Goal: Task Accomplishment & Management: Use online tool/utility

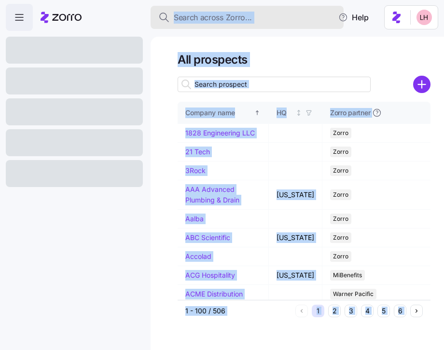
click at [268, 12] on div "Search across Zorro..." at bounding box center [247, 18] width 178 height 12
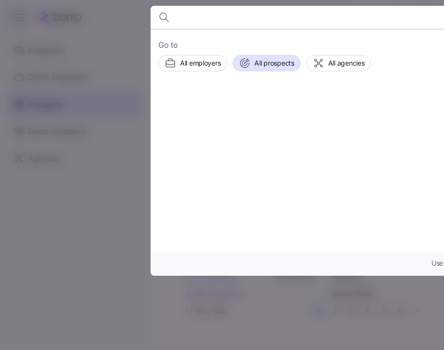
click at [145, 182] on div at bounding box center [222, 175] width 444 height 350
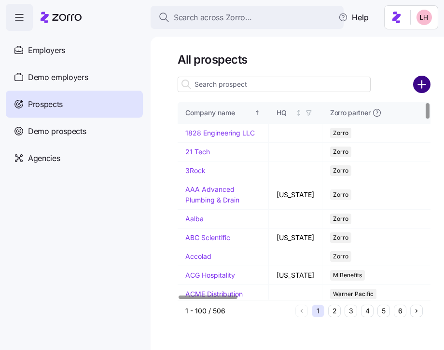
click at [420, 93] on circle "add icon" at bounding box center [422, 85] width 16 height 16
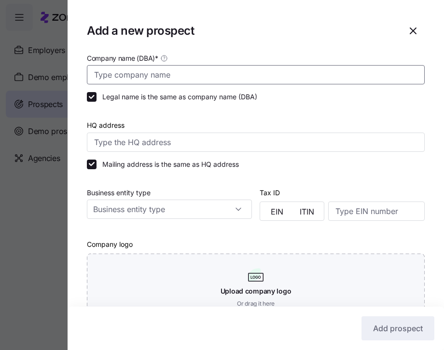
click at [255, 79] on input "Company name (DBA) *" at bounding box center [256, 74] width 338 height 19
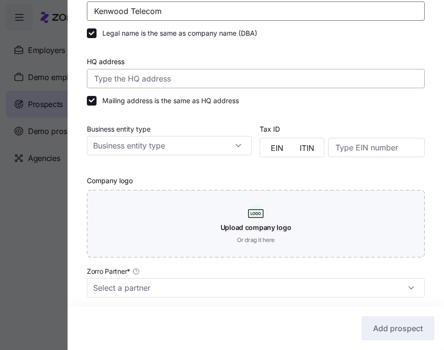
scroll to position [180, 0]
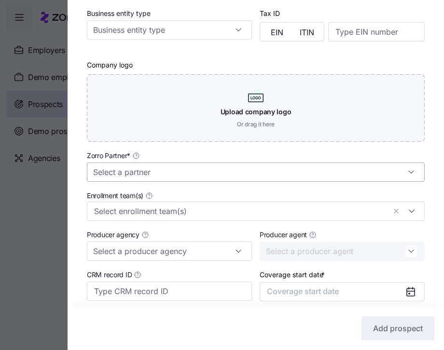
type input "Kenwood Telecom"
click at [212, 179] on input "Zorro Partner *" at bounding box center [256, 172] width 338 height 19
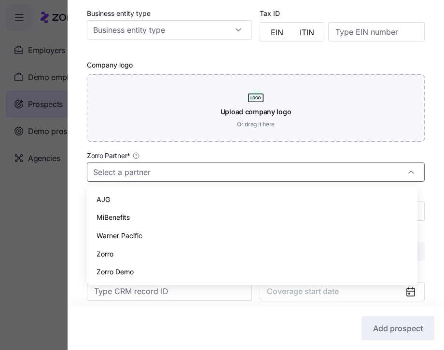
click at [129, 249] on div "Zorro" at bounding box center [252, 254] width 323 height 18
type input "Zorro"
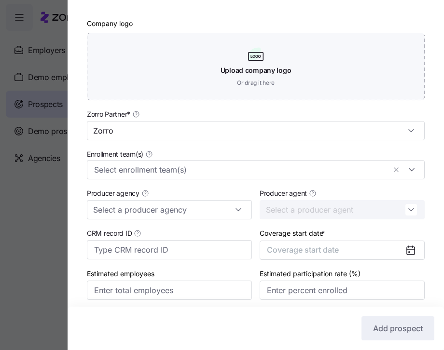
scroll to position [258, 0]
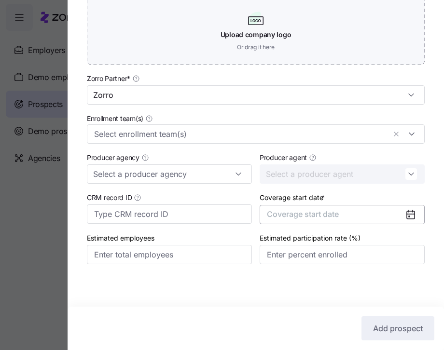
click at [326, 221] on button "Coverage start date" at bounding box center [342, 214] width 165 height 19
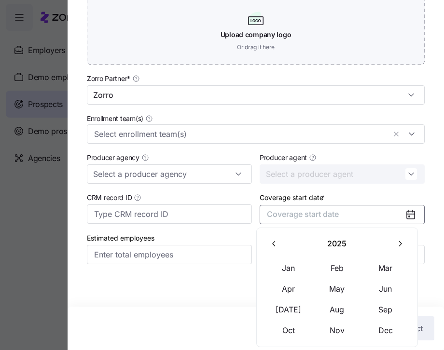
click at [396, 246] on icon "button" at bounding box center [399, 243] width 9 height 9
click at [287, 274] on button "Jan" at bounding box center [289, 268] width 48 height 20
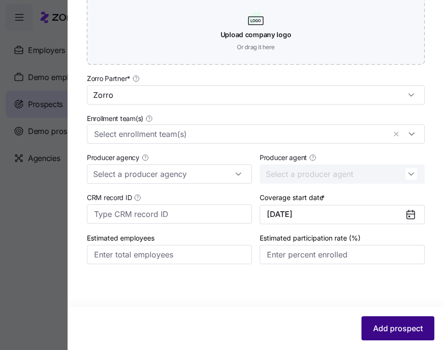
click at [398, 329] on span "Add prospect" at bounding box center [398, 329] width 50 height 12
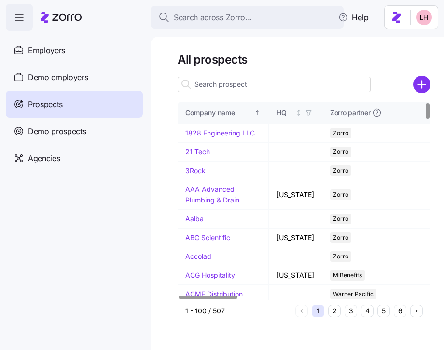
click at [342, 88] on input at bounding box center [274, 84] width 193 height 15
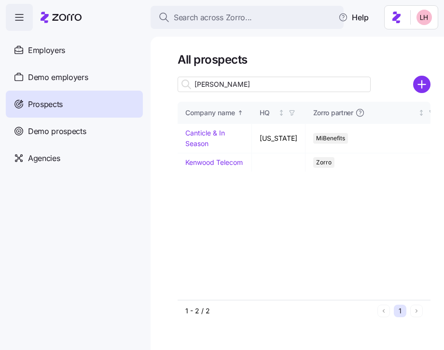
click at [244, 89] on input "ken" at bounding box center [274, 84] width 193 height 15
type input "ken"
click at [229, 164] on link "Kenwood Telecom" at bounding box center [213, 162] width 57 height 8
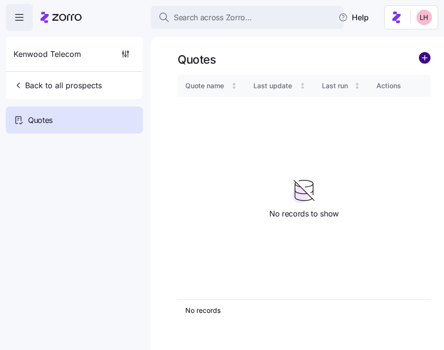
click at [426, 61] on circle "add icon" at bounding box center [425, 58] width 11 height 11
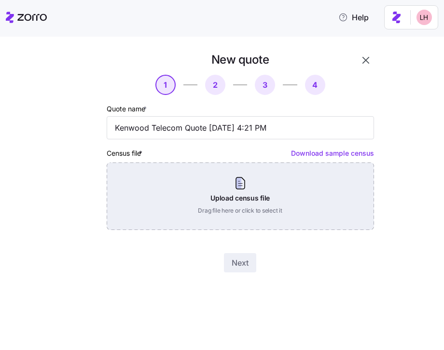
click at [268, 186] on div "Upload census file Drag file here or click to select it" at bounding box center [240, 197] width 267 height 68
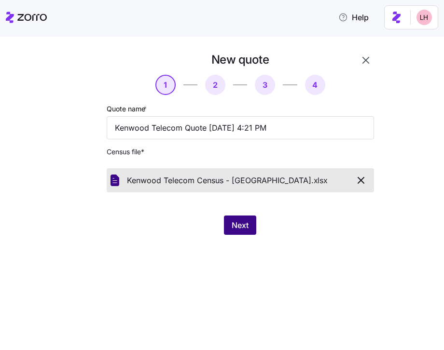
click at [252, 227] on button "Next" at bounding box center [240, 225] width 32 height 19
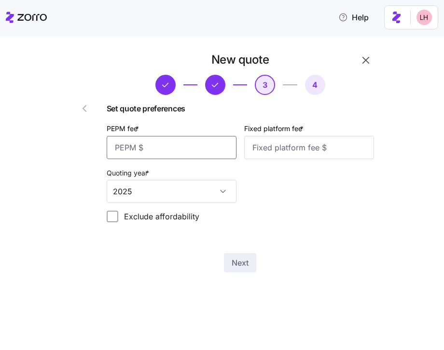
click at [193, 146] on input "PEPM fee *" at bounding box center [172, 147] width 130 height 23
type input "50"
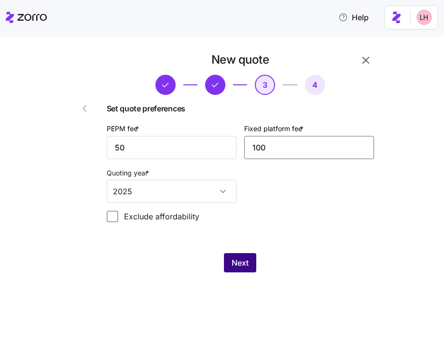
type input "100"
click at [250, 268] on button "Next" at bounding box center [240, 262] width 32 height 19
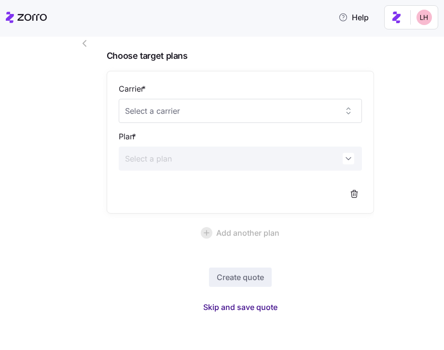
click at [248, 309] on span "Skip and save quote" at bounding box center [240, 308] width 74 height 12
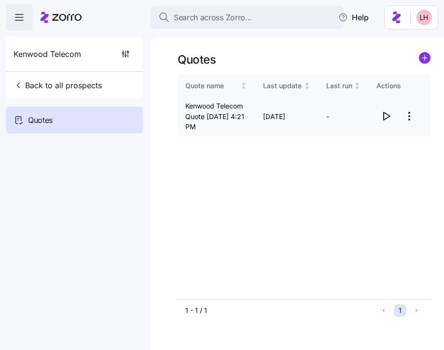
click at [385, 113] on icon "button" at bounding box center [387, 116] width 6 height 8
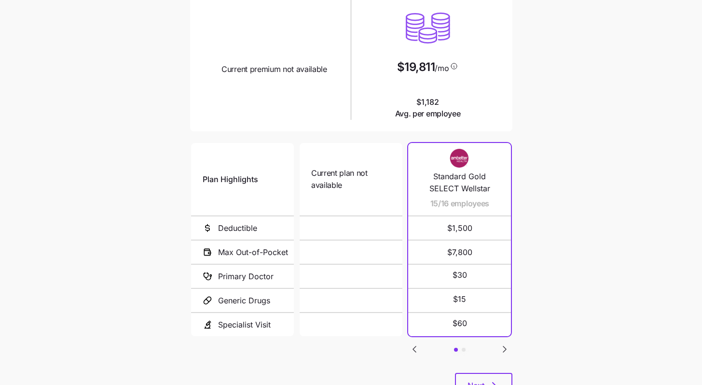
scroll to position [141, 0]
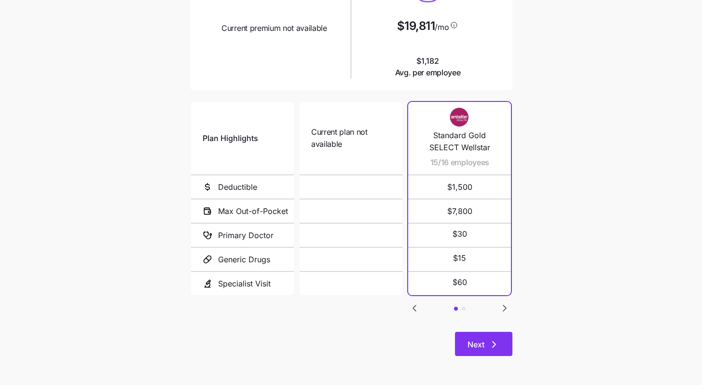
click at [444, 339] on icon "button" at bounding box center [495, 344] width 12 height 12
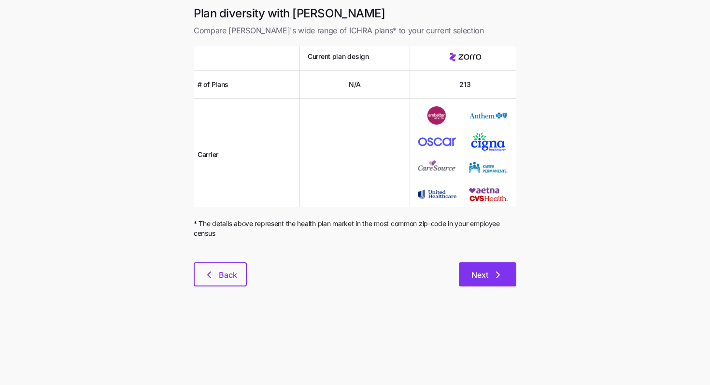
click at [444, 271] on button "Next" at bounding box center [487, 274] width 57 height 24
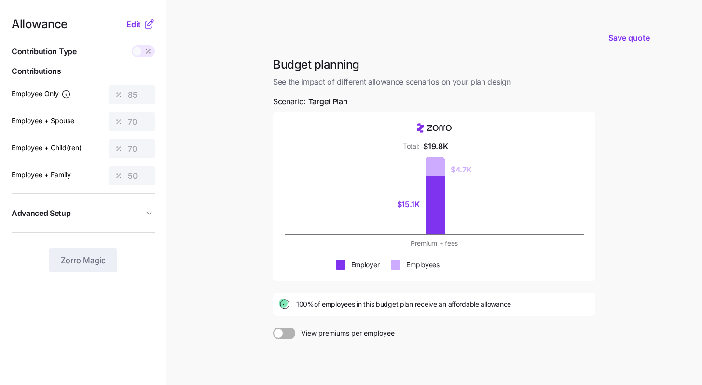
scroll to position [87, 0]
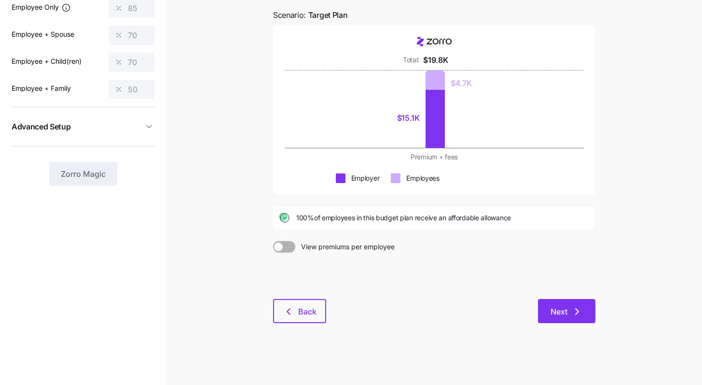
click at [444, 309] on icon "button" at bounding box center [578, 312] width 12 height 12
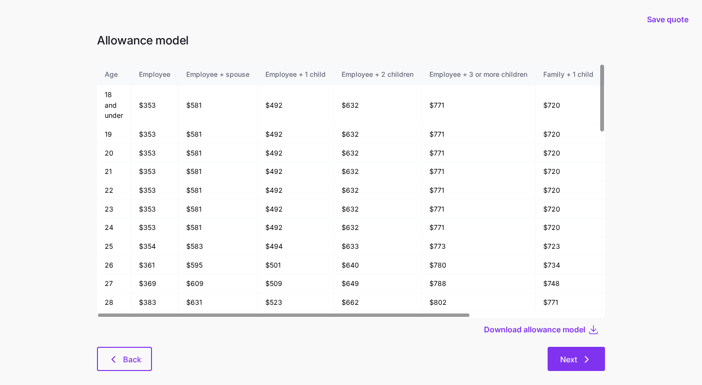
click at [444, 350] on button "Next" at bounding box center [576, 359] width 57 height 24
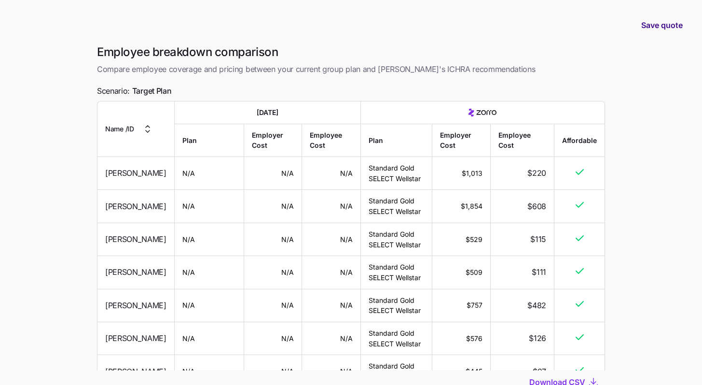
click at [444, 25] on span "Save quote" at bounding box center [663, 25] width 42 height 12
